Goal: Find specific page/section

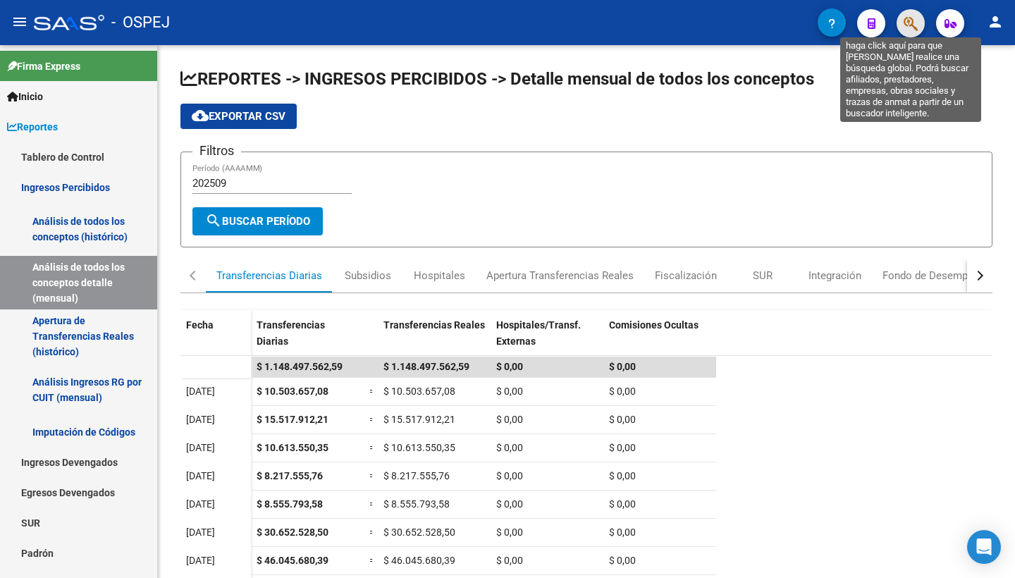
click at [904, 16] on icon "button" at bounding box center [911, 24] width 14 height 16
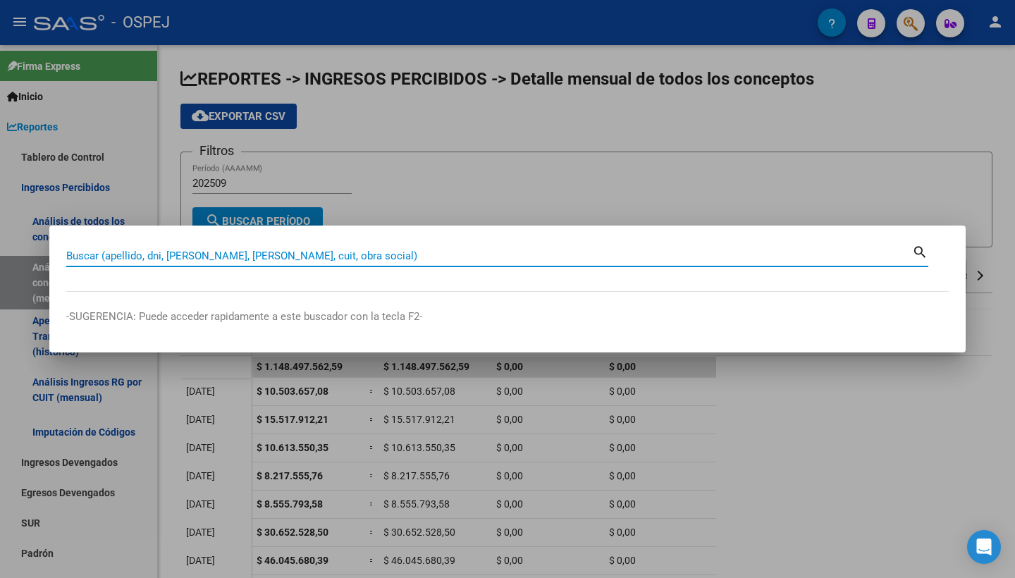
click at [473, 255] on input "Buscar (apellido, dni, [PERSON_NAME], [PERSON_NAME], cuit, obra social)" at bounding box center [489, 256] width 846 height 13
click at [30, 131] on div at bounding box center [507, 289] width 1015 height 578
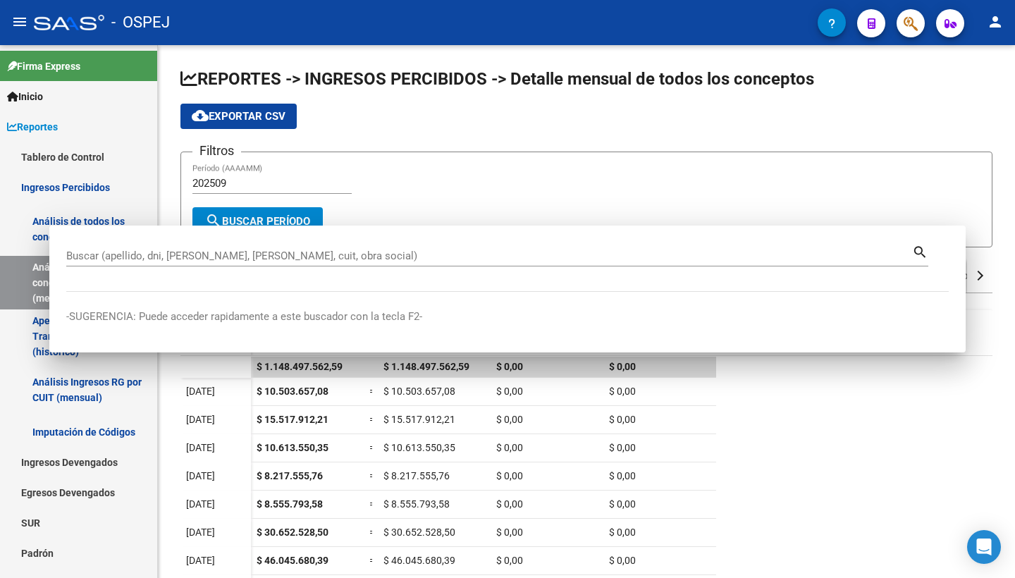
click at [30, 131] on span "Reportes" at bounding box center [32, 127] width 51 height 16
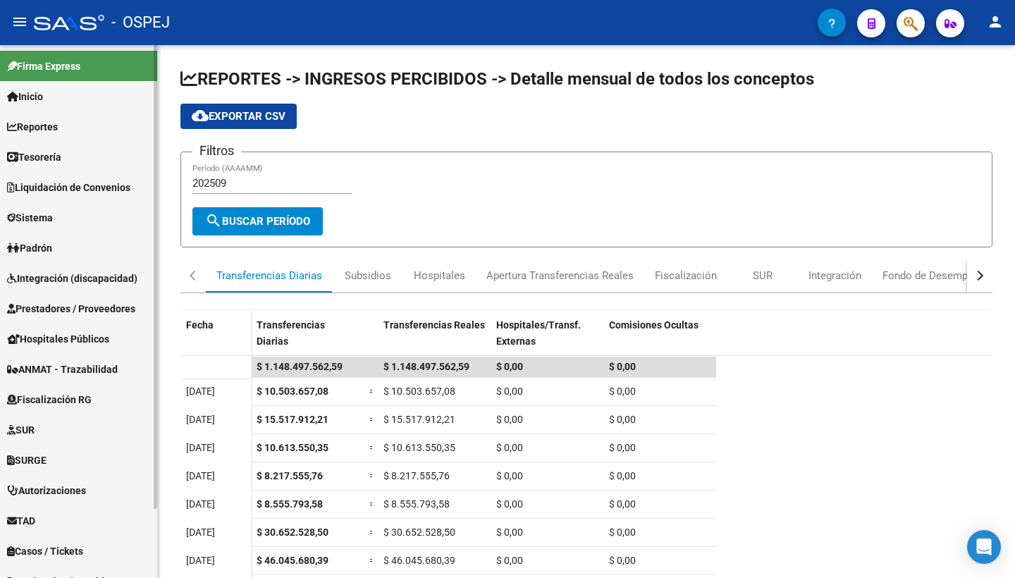
click at [35, 149] on span "Tesorería" at bounding box center [34, 157] width 54 height 16
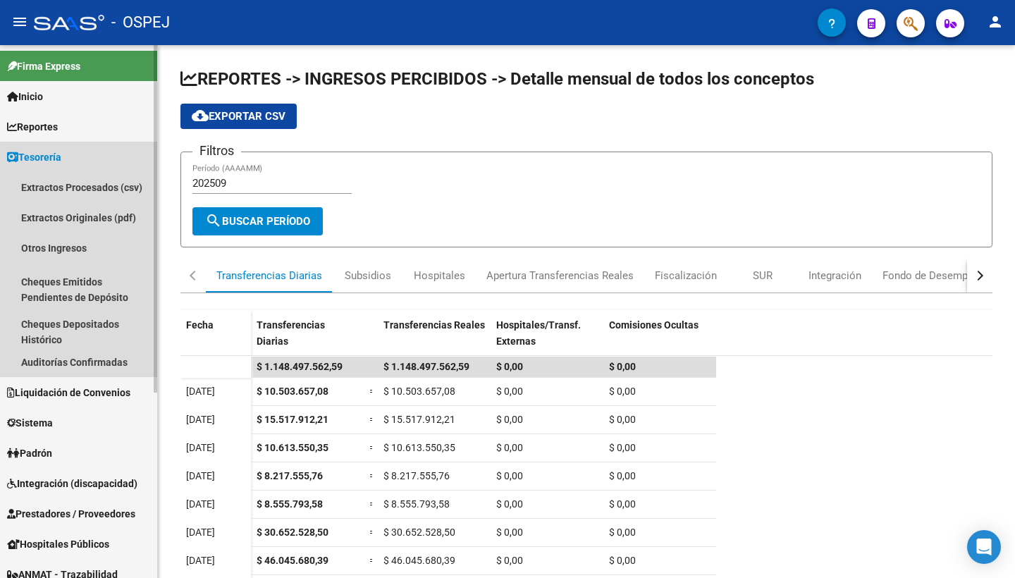
click at [43, 159] on span "Tesorería" at bounding box center [34, 157] width 54 height 16
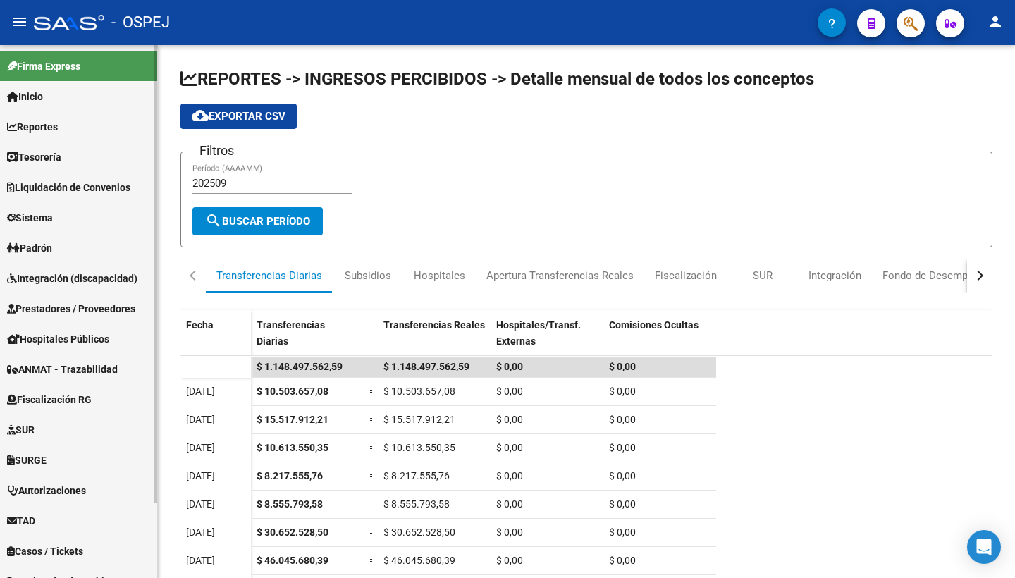
click at [47, 126] on span "Reportes" at bounding box center [32, 127] width 51 height 16
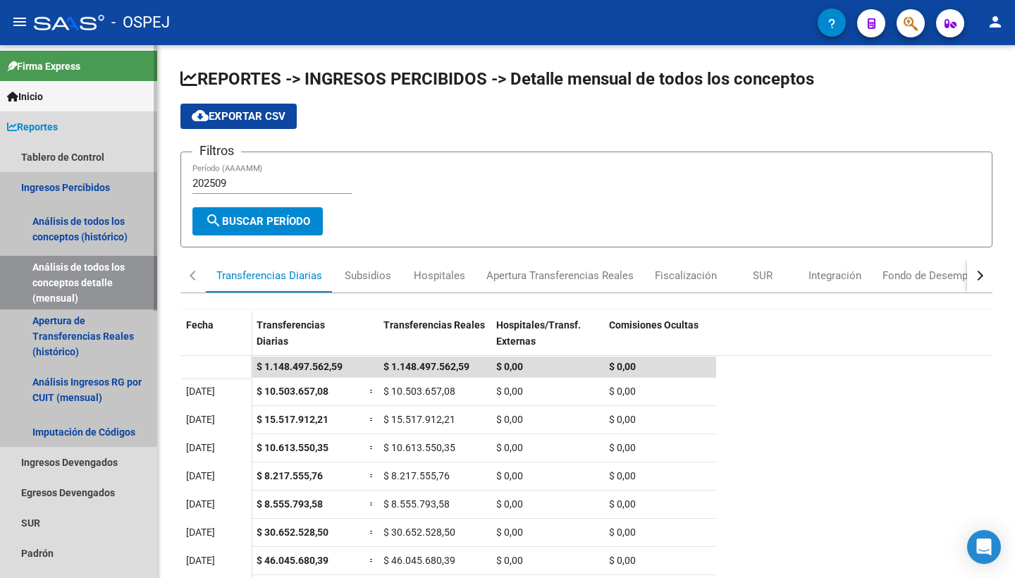
click at [53, 268] on link "Análisis de todos los conceptos detalle (mensual)" at bounding box center [78, 283] width 157 height 54
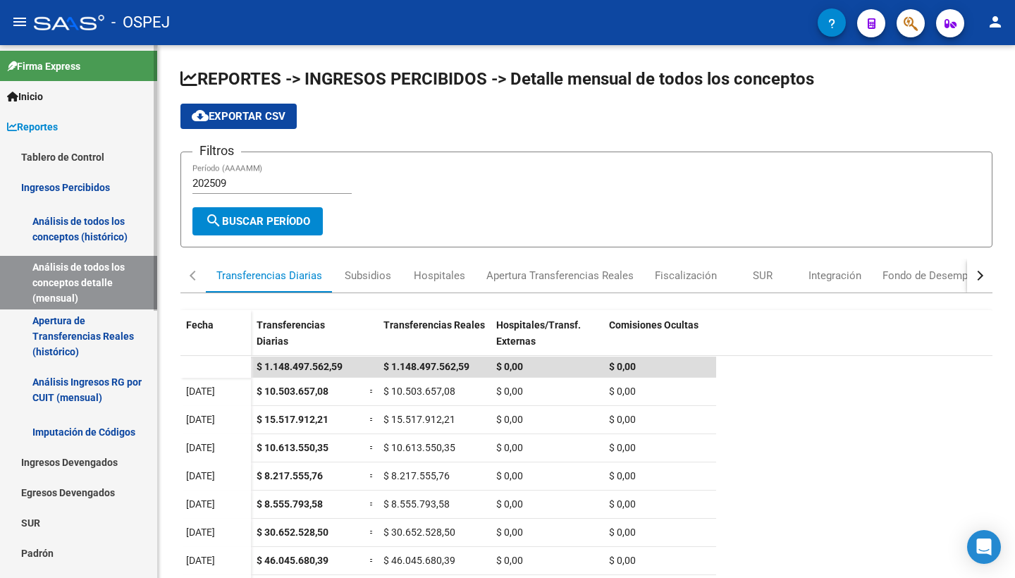
click at [80, 233] on link "Análisis de todos los conceptos (histórico)" at bounding box center [78, 229] width 157 height 54
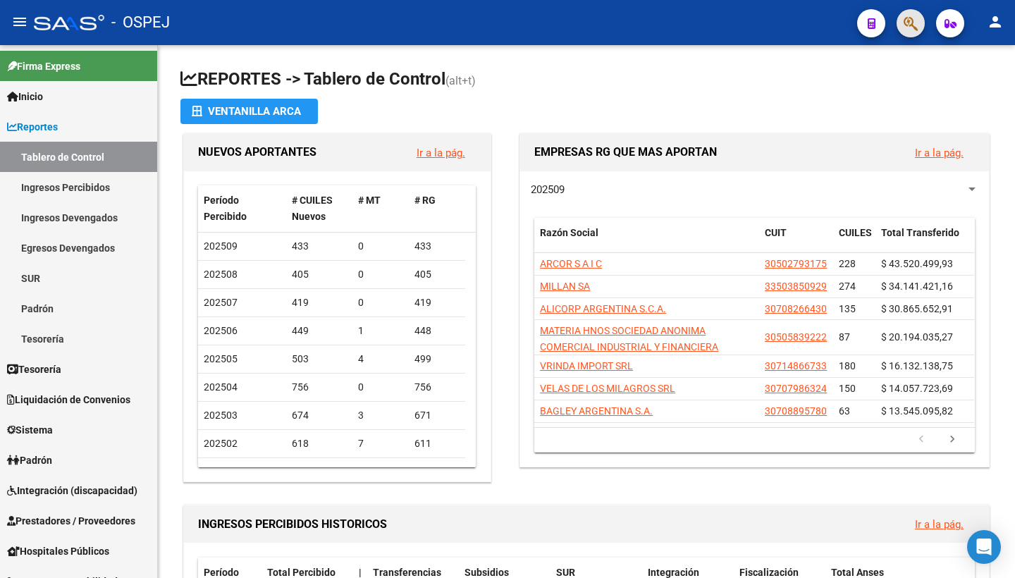
click at [922, 25] on button "button" at bounding box center [911, 23] width 28 height 28
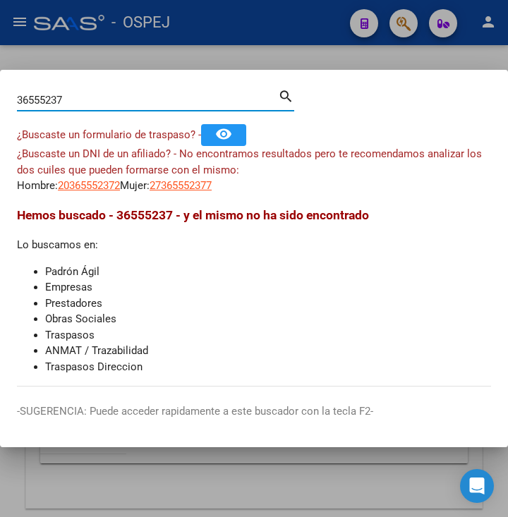
click at [163, 103] on input "36555237" at bounding box center [147, 100] width 261 height 13
type input "30519080946"
